Goal: Task Accomplishment & Management: Use online tool/utility

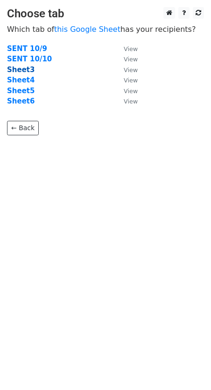
click at [20, 71] on strong "Sheet3" at bounding box center [21, 69] width 28 height 8
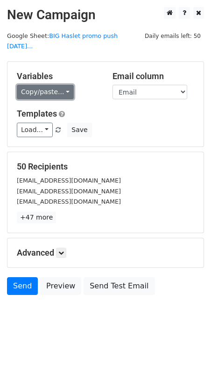
click at [54, 85] on link "Copy/paste..." at bounding box center [45, 92] width 57 height 15
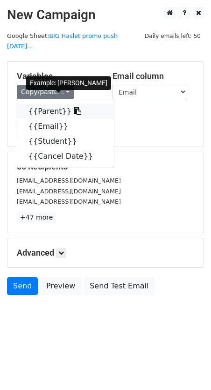
click at [46, 104] on link "{{Parent}}" at bounding box center [65, 111] width 97 height 15
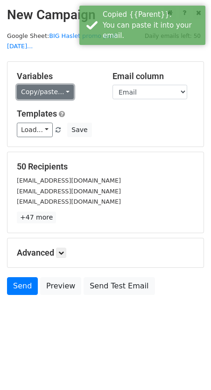
click at [47, 87] on link "Copy/paste..." at bounding box center [45, 92] width 57 height 15
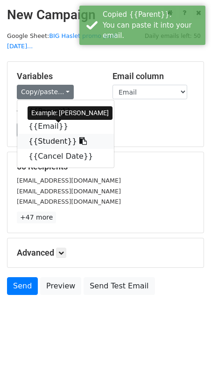
click at [49, 134] on link "{{Student}}" at bounding box center [65, 141] width 97 height 15
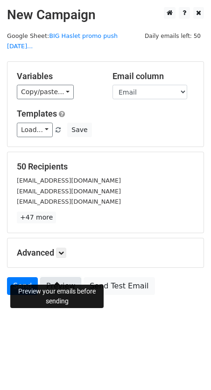
click at [58, 277] on link "Preview" at bounding box center [60, 286] width 41 height 18
click at [27, 277] on link "Send" at bounding box center [22, 286] width 31 height 18
